Goal: Task Accomplishment & Management: Use online tool/utility

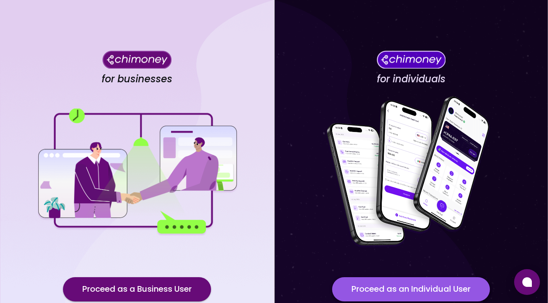
click at [376, 285] on button "Proceed as an Individual User" at bounding box center [411, 289] width 158 height 24
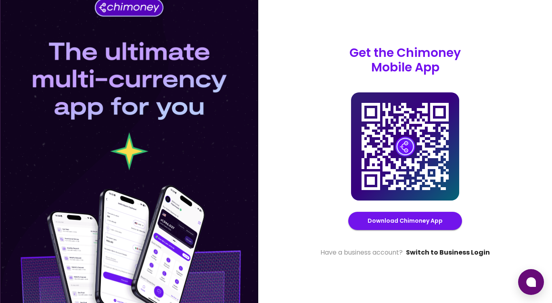
click at [440, 251] on link "Switch to Business Login" at bounding box center [448, 253] width 84 height 10
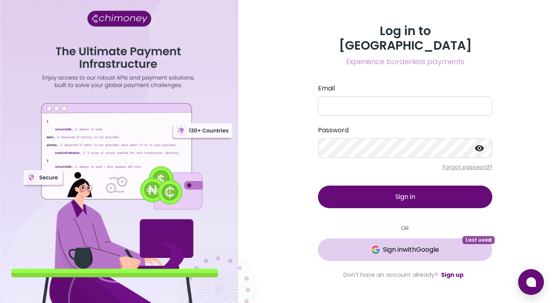
click at [383, 246] on span "Sign in with Google" at bounding box center [411, 250] width 56 height 10
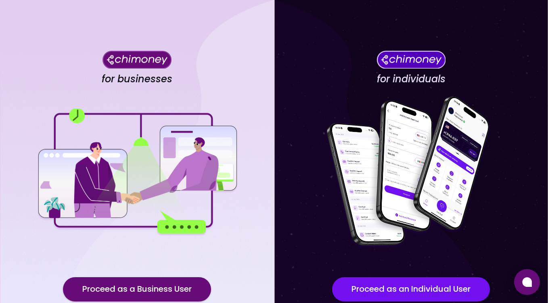
click at [319, 200] on img at bounding box center [412, 173] width 202 height 162
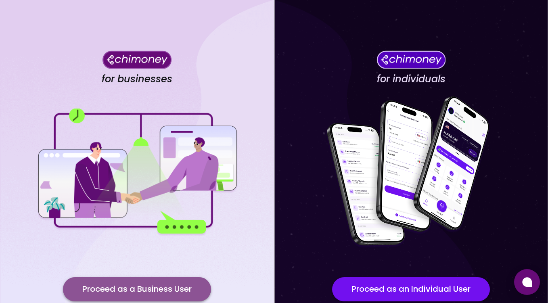
click at [179, 281] on button "Proceed as a Business User" at bounding box center [137, 289] width 148 height 24
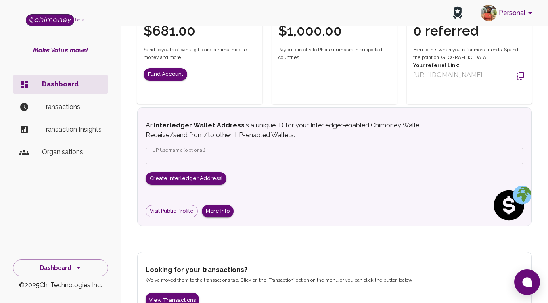
scroll to position [207, 0]
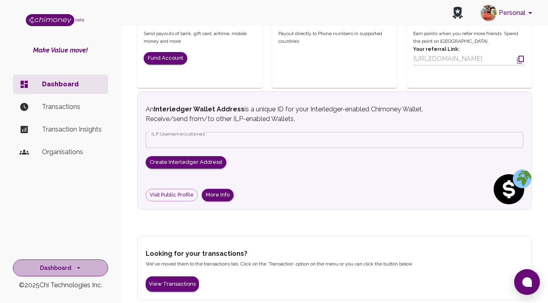
click at [87, 264] on button "Dashboard" at bounding box center [60, 268] width 95 height 17
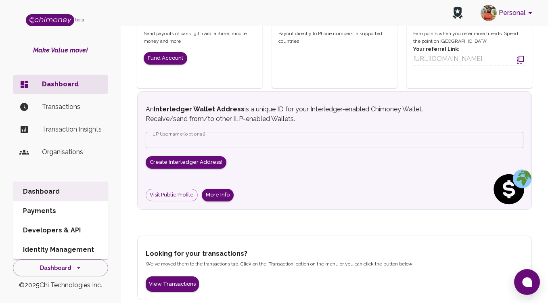
click at [68, 229] on li "Developers & API" at bounding box center [60, 230] width 94 height 19
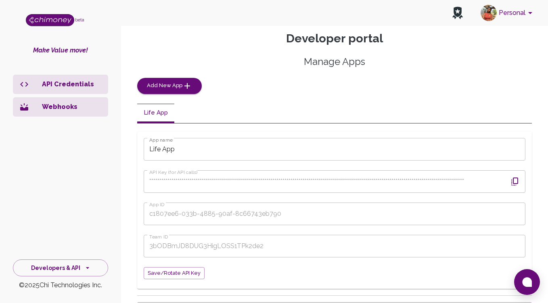
scroll to position [34, 0]
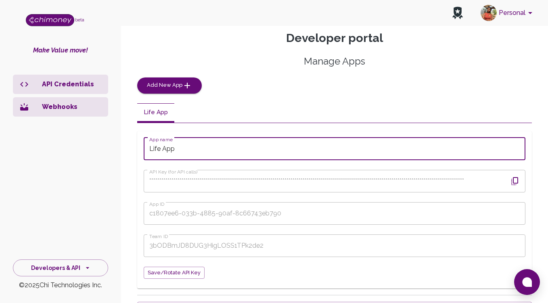
click at [214, 148] on input "Life App" at bounding box center [335, 149] width 382 height 23
type input "L"
type input "Test App"
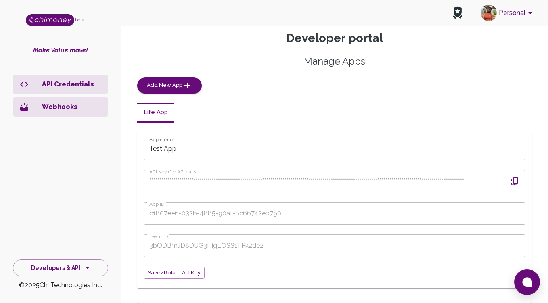
click at [262, 84] on div "Manage Apps Add New App" at bounding box center [334, 74] width 395 height 39
click at [59, 266] on button "Developers & API" at bounding box center [60, 268] width 95 height 17
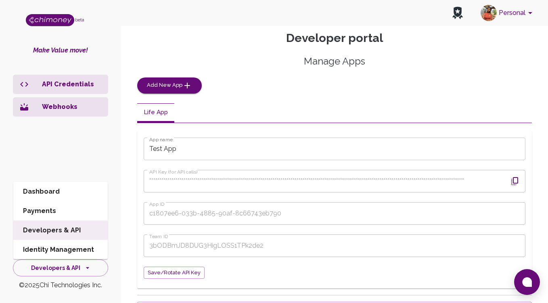
click at [37, 191] on li "Dashboard" at bounding box center [60, 191] width 94 height 19
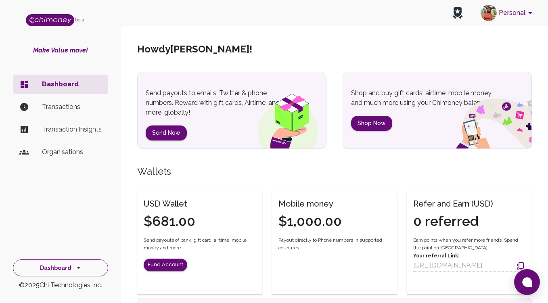
click at [60, 267] on button "Dashboard" at bounding box center [60, 268] width 95 height 17
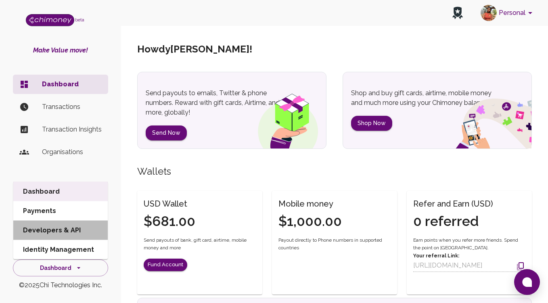
click at [69, 223] on li "Developers & API" at bounding box center [60, 230] width 94 height 19
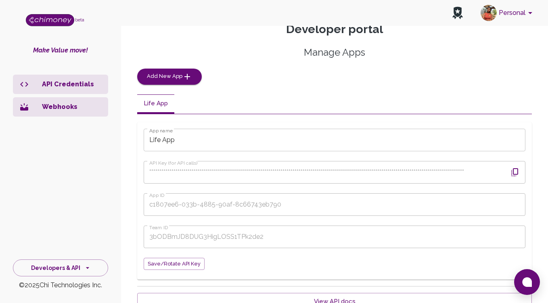
scroll to position [45, 0]
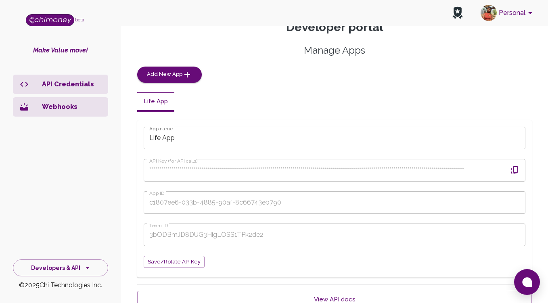
click at [514, 170] on icon "button" at bounding box center [515, 171] width 10 height 10
